Goal: Transaction & Acquisition: Obtain resource

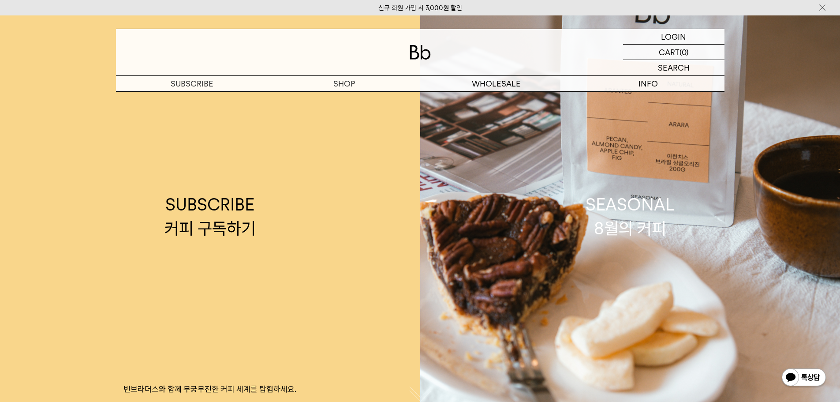
click at [422, 48] on img at bounding box center [420, 52] width 21 height 15
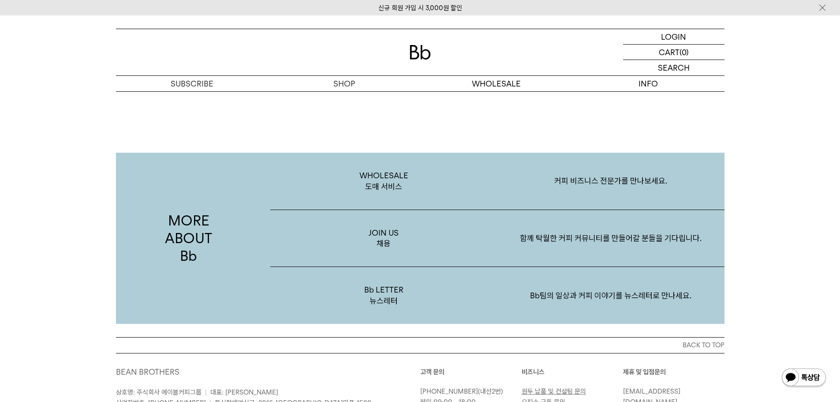
scroll to position [1411, 0]
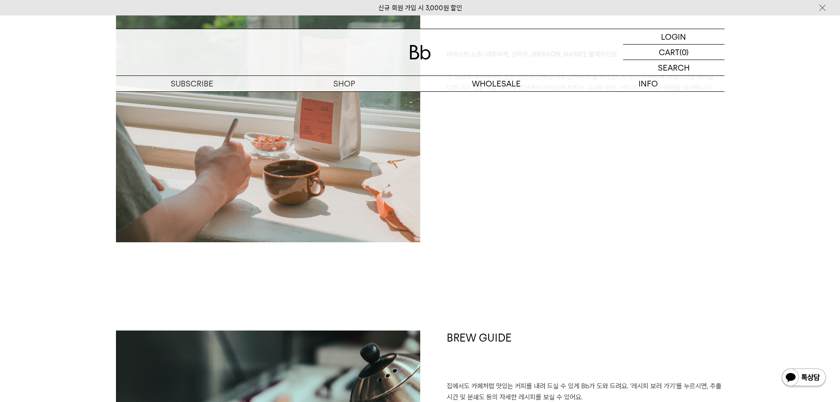
scroll to position [1543, 0]
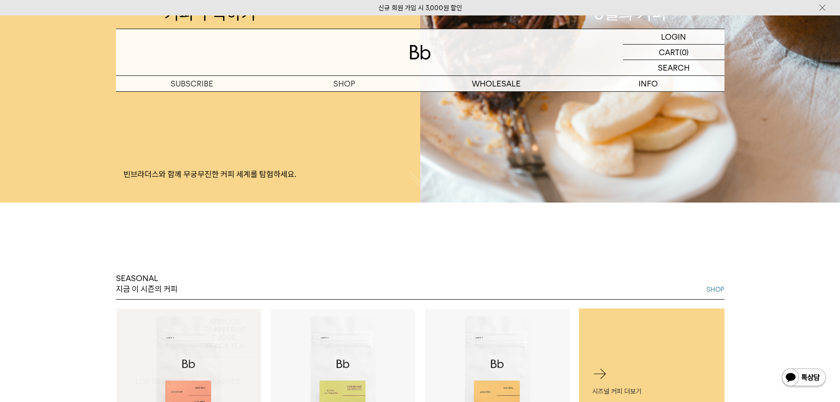
scroll to position [132, 0]
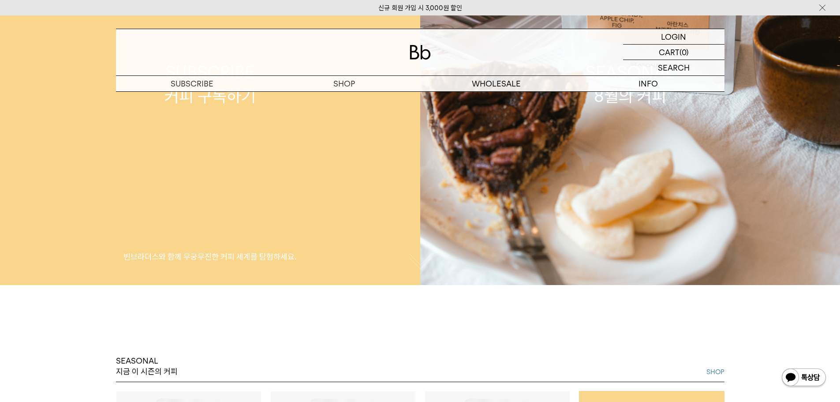
click at [271, 253] on p "빈브라더스와 함께 무궁무진한 커피 세계를 탐험하세요." at bounding box center [210, 256] width 420 height 11
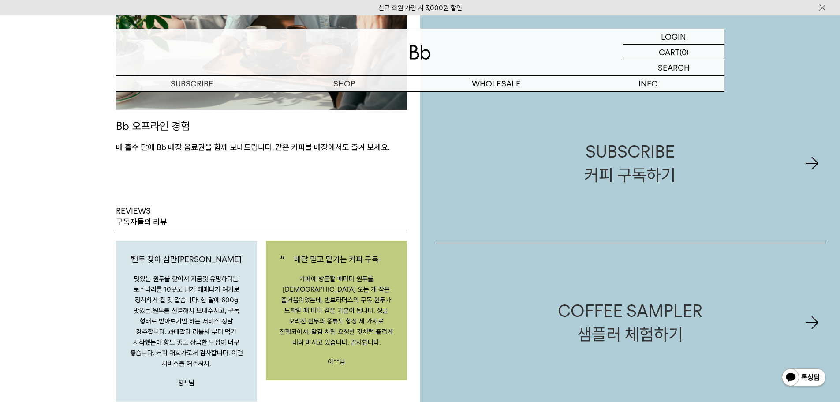
scroll to position [1279, 0]
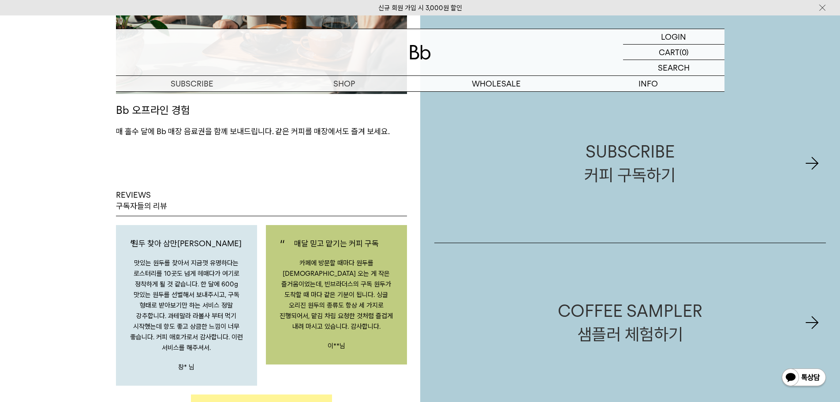
drag, startPoint x: 358, startPoint y: 351, endPoint x: 65, endPoint y: 321, distance: 293.8
click at [65, 321] on div "SUBSCRIPTION MERITS 정기구독, 이런 점이 좋아요 전문가의 커피 큐레이션 Bb의 그린빈 바이어가 전세계 각지에서 직접 소싱하는 …" at bounding box center [210, 133] width 420 height 1990
drag, startPoint x: 284, startPoint y: 303, endPoint x: 85, endPoint y: 316, distance: 199.7
click at [85, 316] on div "SUBSCRIPTION MERITS 정기구독, 이런 점이 좋아요 전문가의 커피 큐레이션 Bb의 그린빈 바이어가 전세계 각지에서 직접 소싱하는 …" at bounding box center [210, 133] width 420 height 1990
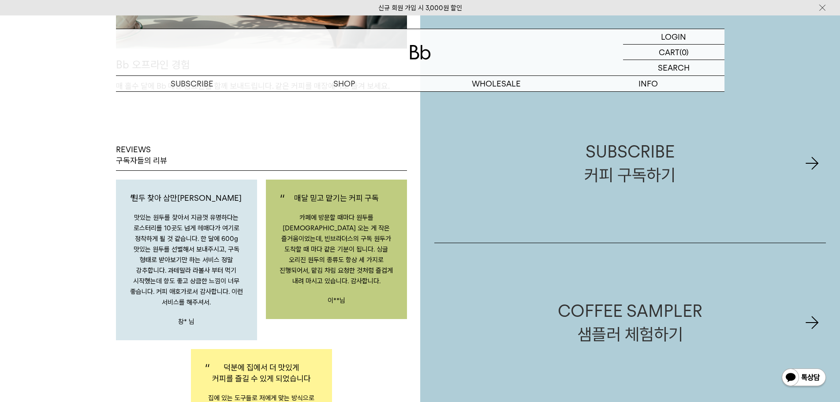
scroll to position [1455, 0]
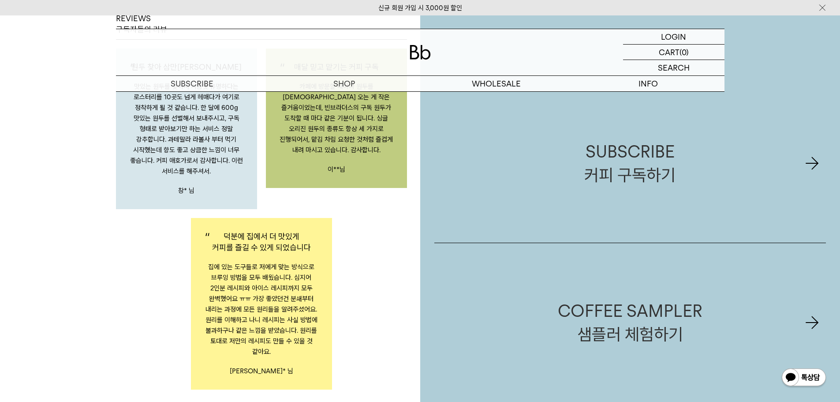
drag, startPoint x: 374, startPoint y: 294, endPoint x: 362, endPoint y: 319, distance: 28.0
click at [362, 318] on div "원두 찾아 삼만[PERSON_NAME] 맛있는 원두를 찾아서 지금껏 유명하다는 로스터리를 10곳도 넘게 헤매다가 여기로 정착하게 될 것 같습니…" at bounding box center [262, 215] width 300 height 350
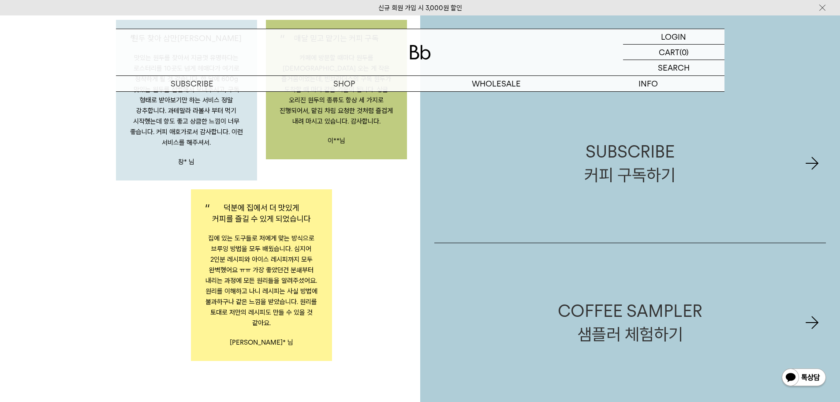
scroll to position [1499, 0]
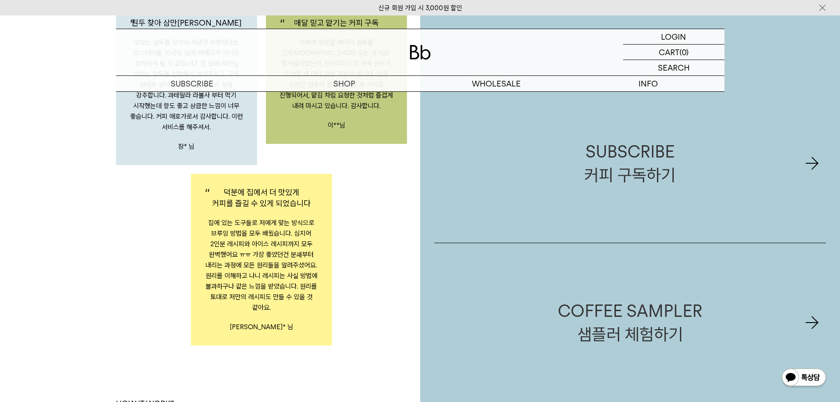
drag, startPoint x: 361, startPoint y: 320, endPoint x: 357, endPoint y: 335, distance: 15.5
click at [357, 334] on div "원두 찾아 삼만[PERSON_NAME] 맛있는 원두를 찾아서 지금껏 유명하다는 로스터리를 10곳도 넘게 헤매다가 여기로 정착하게 될 것 같습니…" at bounding box center [262, 171] width 300 height 350
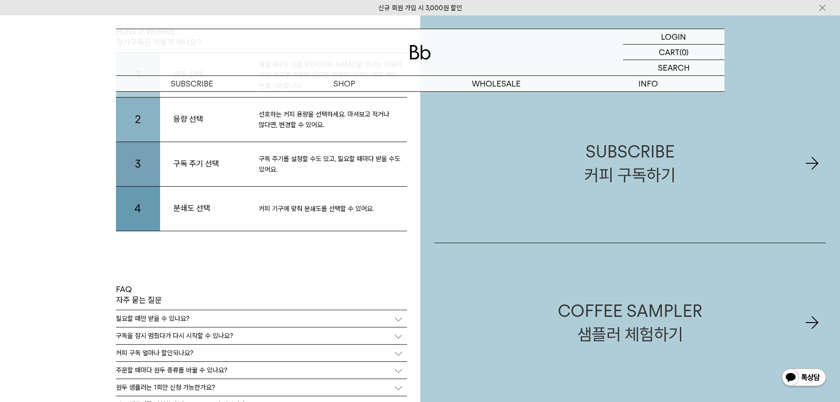
scroll to position [1940, 0]
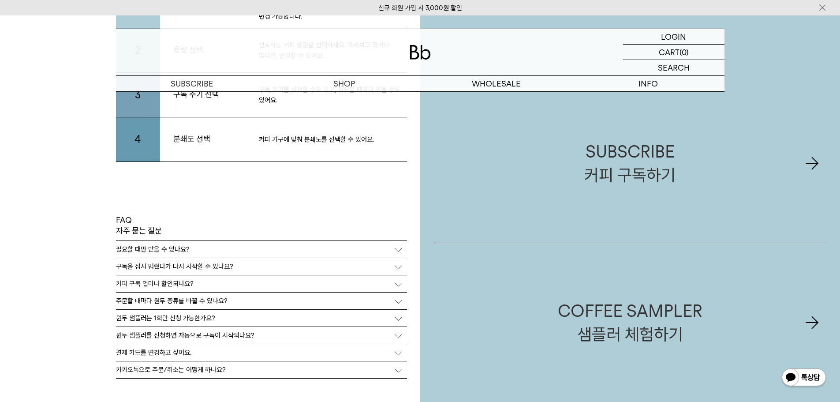
click at [393, 317] on div "원두 샘플러는 1회만 신청 가능한가요?" at bounding box center [261, 318] width 291 height 17
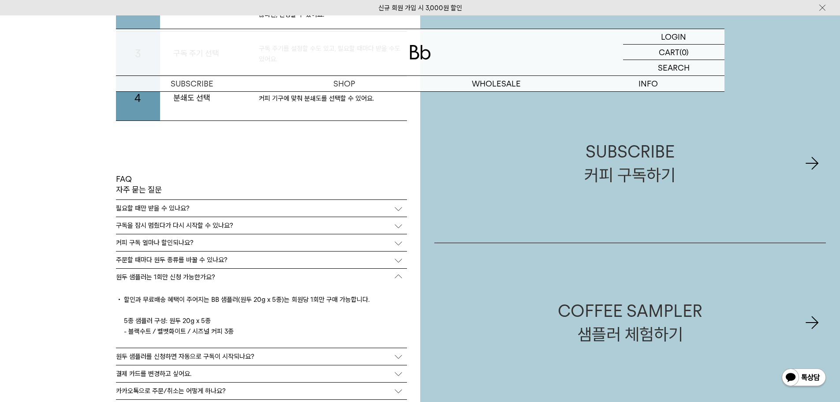
scroll to position [1982, 0]
drag, startPoint x: 395, startPoint y: 276, endPoint x: 378, endPoint y: 286, distance: 19.8
click at [378, 286] on div "할인과 무료배송 혜택이 주어지는 BB 샘플러(원두 20g x 5종)는 회원당 1회만 구매 가능합니다. 5종 샘플러 구성: 원두 20g x 5종…" at bounding box center [261, 316] width 291 height 62
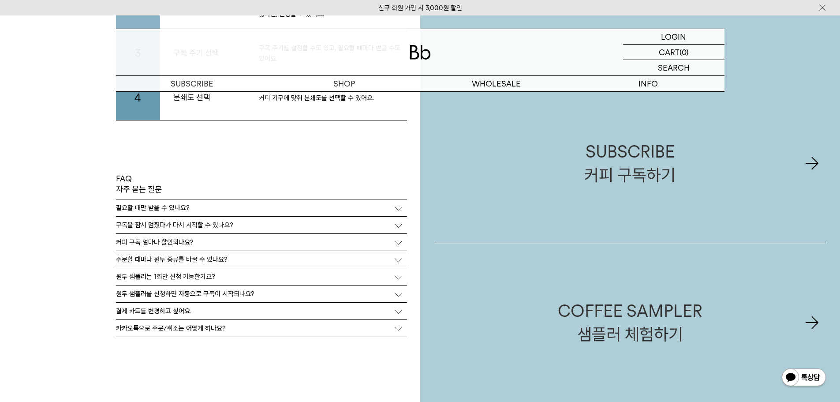
click at [401, 295] on div "원두 샘플러를 신청하면 자동으로 구독이 시작되나요?" at bounding box center [261, 293] width 291 height 17
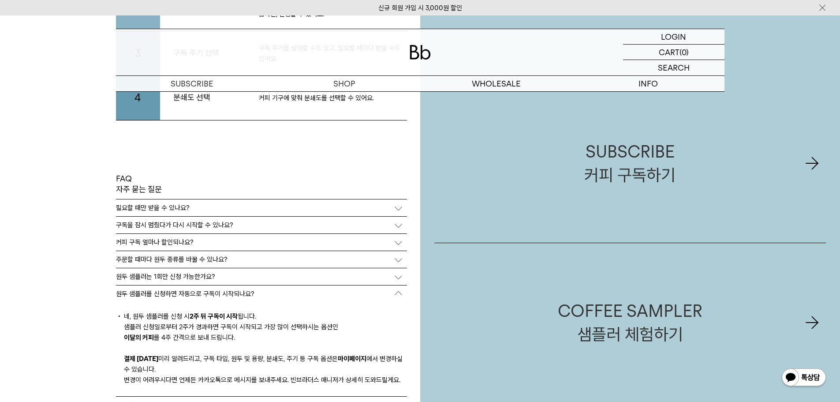
click at [398, 278] on div "원두 샘플러는 1회만 신청 가능한가요?" at bounding box center [261, 276] width 291 height 17
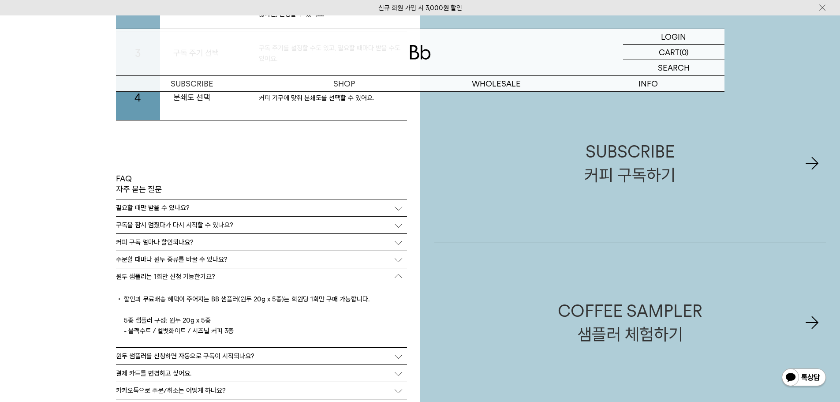
scroll to position [2026, 0]
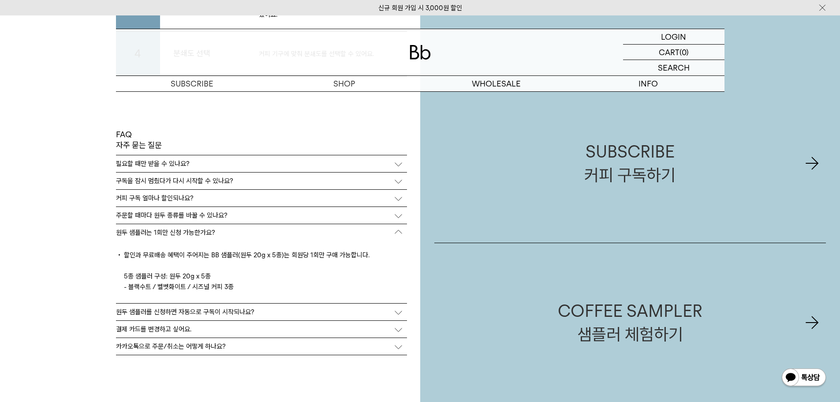
click at [403, 315] on div "원두 샘플러를 신청하면 자동으로 구독이 시작되나요?" at bounding box center [261, 311] width 291 height 17
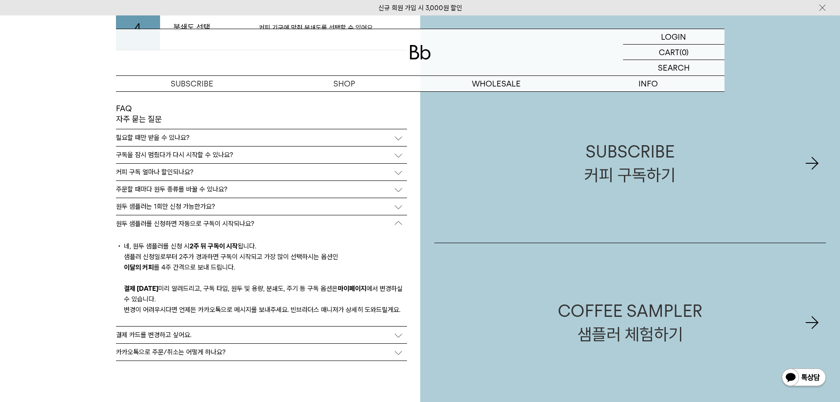
scroll to position [2158, 0]
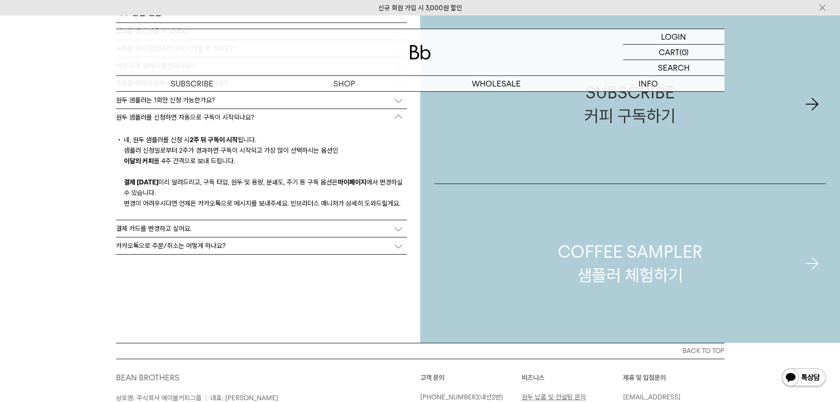
click at [572, 265] on div "COFFEE SAMPLER 샘플러 체험하기" at bounding box center [630, 263] width 145 height 47
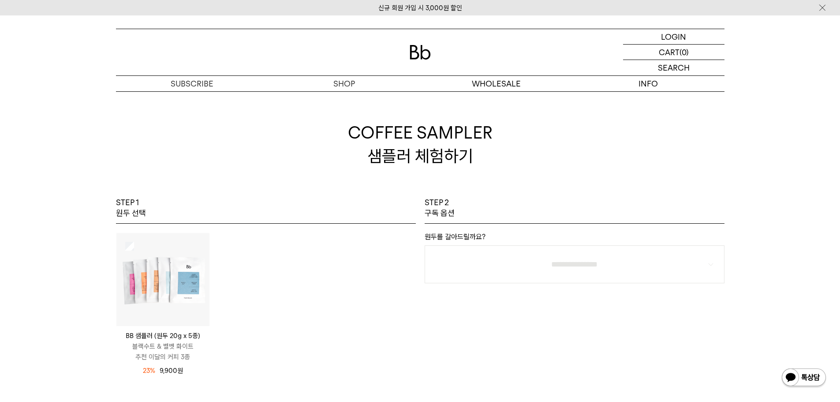
click at [298, 401] on div "BB 샘플러 (원두 20g x 5종) 블랙수트 & 벨벳 화이트 추천 이달의 커피 3종 12,900 원 23% 9,900 원" at bounding box center [266, 313] width 300 height 179
